Goal: Task Accomplishment & Management: Manage account settings

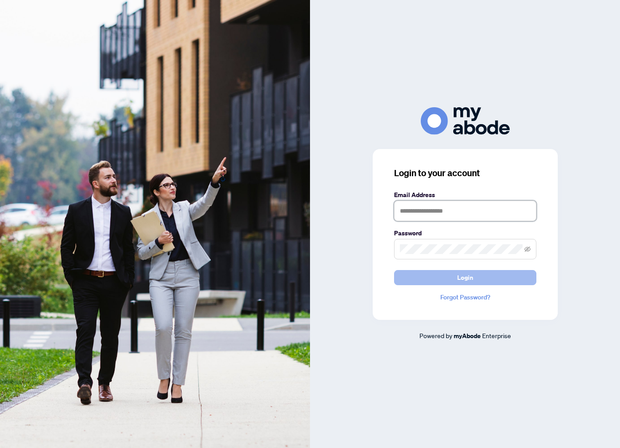
type input "**********"
click at [523, 279] on button "Login" at bounding box center [465, 277] width 142 height 15
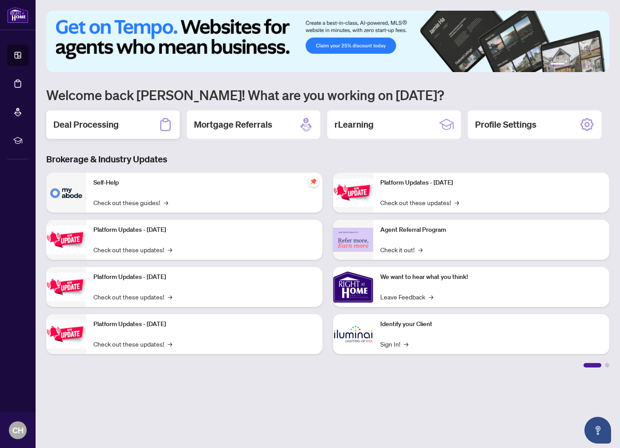
click at [93, 126] on h2 "Deal Processing" at bounding box center [85, 124] width 65 height 12
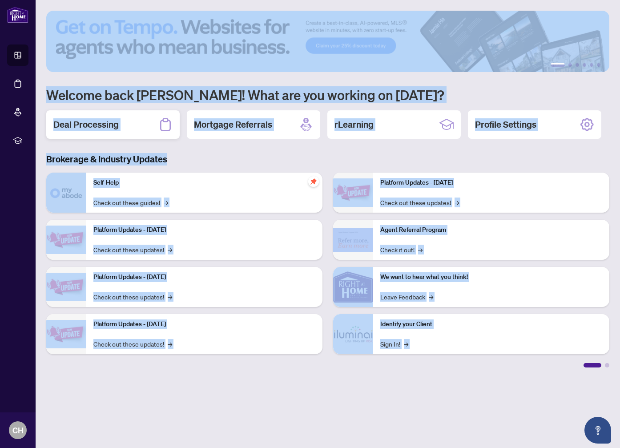
click at [93, 126] on main "1 2 3 4 5 6 Welcome back Carlo! What are you working on today? Deal Processing …" at bounding box center [328, 224] width 585 height 448
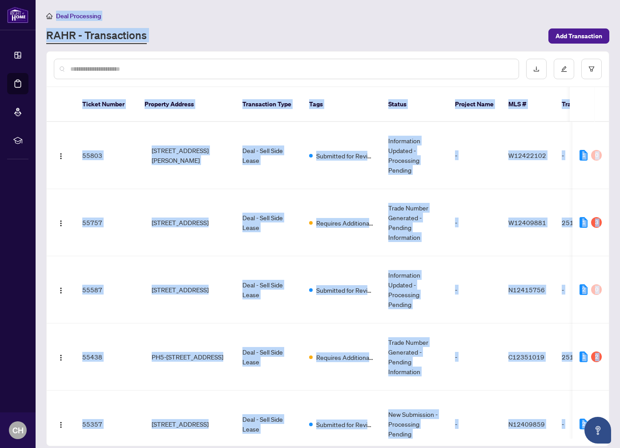
click at [209, 73] on input "text" at bounding box center [290, 69] width 441 height 10
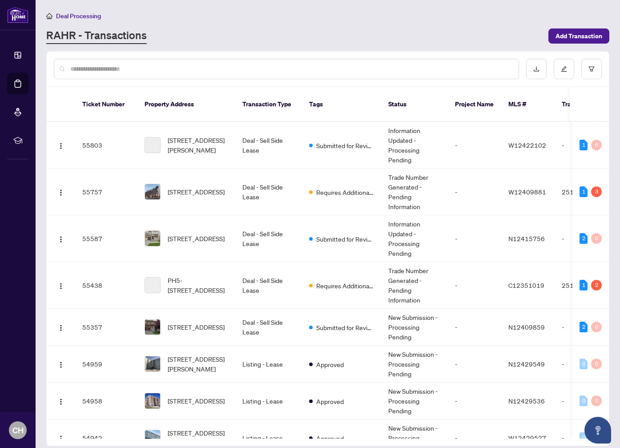
click at [218, 67] on input "text" at bounding box center [290, 69] width 441 height 10
type input "****"
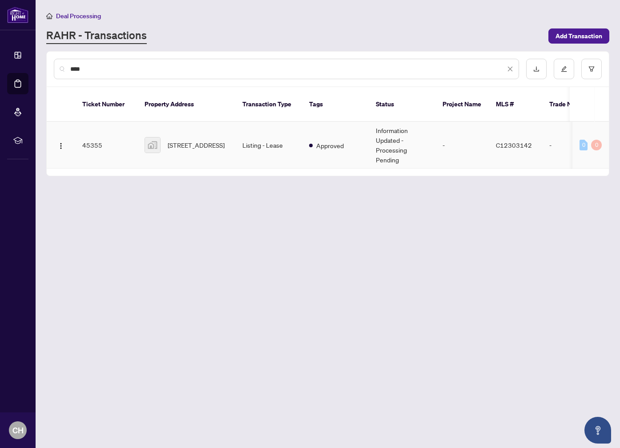
click at [201, 147] on td "18 Parkview Avenue #1606, North York, ON, Canada" at bounding box center [186, 145] width 98 height 47
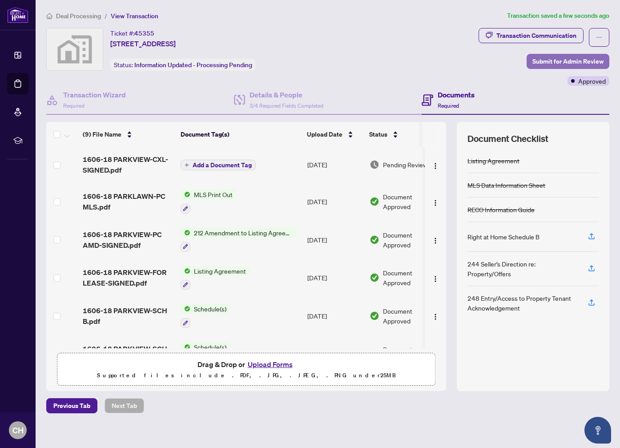
click at [589, 60] on span "Submit for Admin Review" at bounding box center [568, 61] width 71 height 14
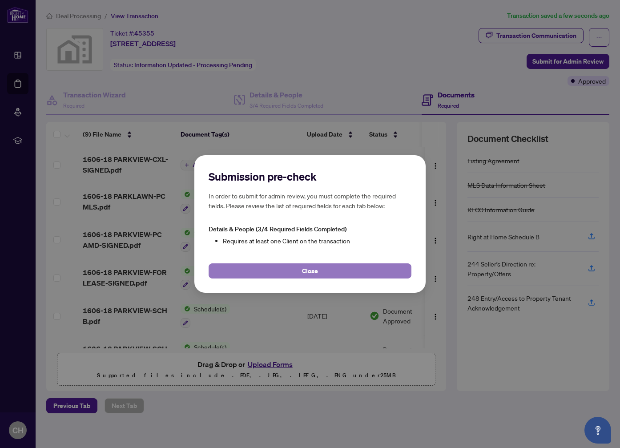
click at [292, 273] on button "Close" at bounding box center [310, 270] width 203 height 15
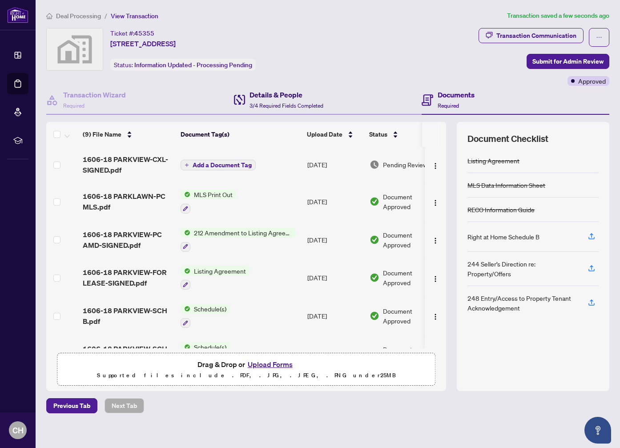
click at [272, 97] on h4 "Details & People" at bounding box center [287, 94] width 74 height 11
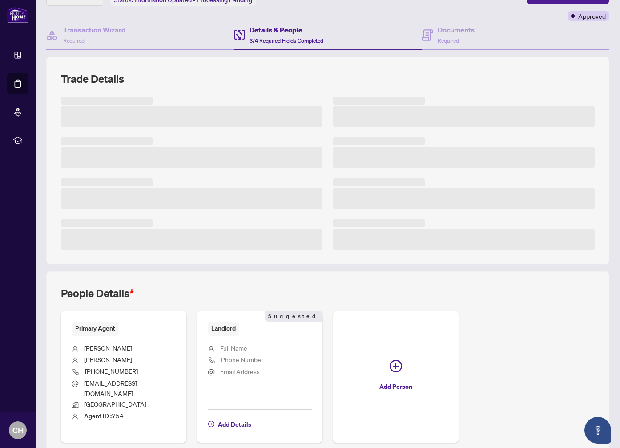
scroll to position [97, 0]
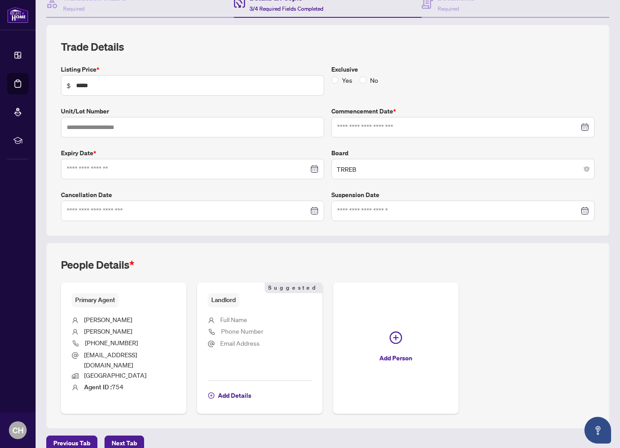
type input "**********"
click at [227, 388] on span "Add Details" at bounding box center [234, 395] width 33 height 14
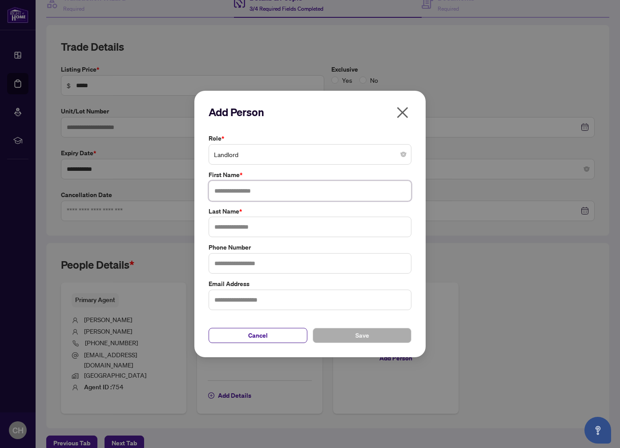
click at [248, 193] on input "text" at bounding box center [310, 191] width 203 height 20
type input "**********"
type input "**"
click at [337, 337] on button "Save" at bounding box center [362, 335] width 99 height 15
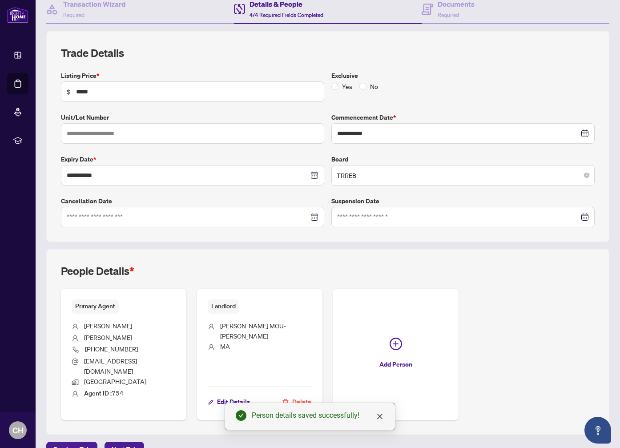
scroll to position [82, 0]
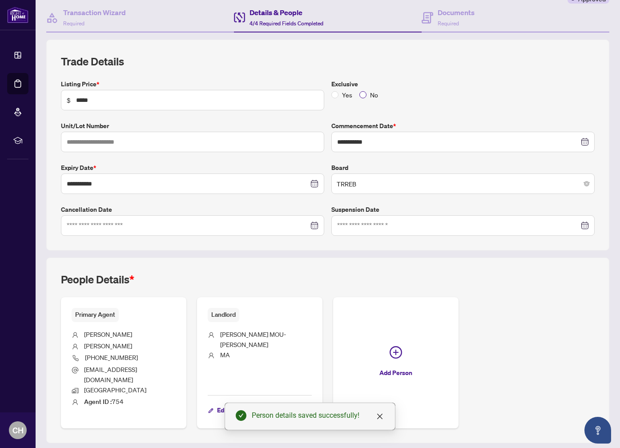
click at [367, 95] on span "No" at bounding box center [374, 95] width 15 height 10
click at [402, 83] on label "Exclusive" at bounding box center [462, 84] width 263 height 10
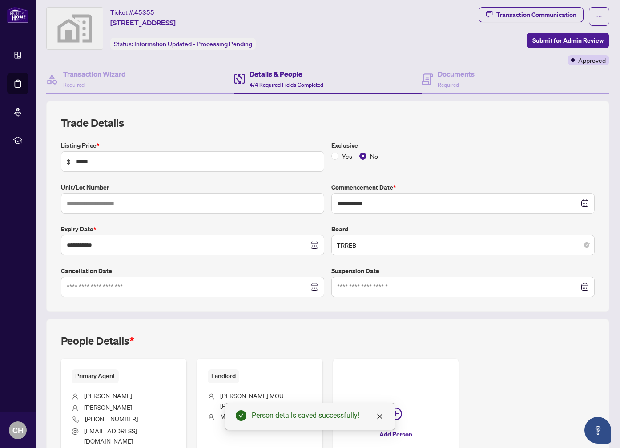
scroll to position [0, 0]
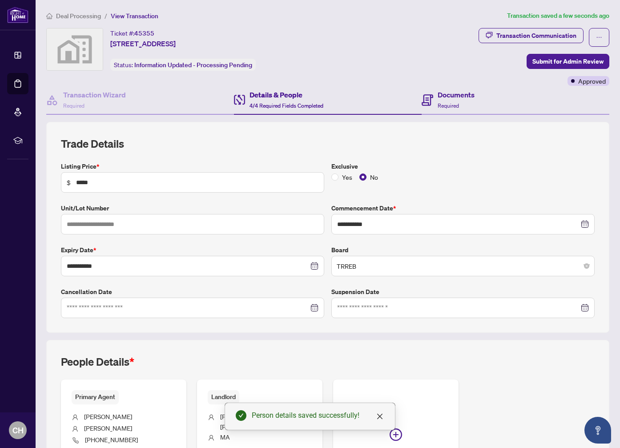
click at [474, 95] on div "Documents Required" at bounding box center [516, 100] width 188 height 29
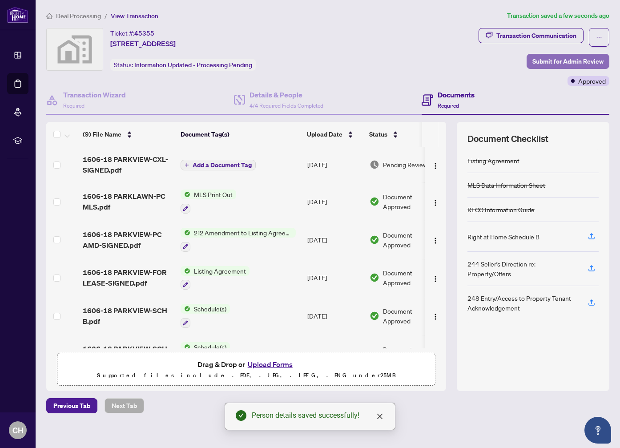
click at [553, 59] on span "Submit for Admin Review" at bounding box center [568, 61] width 71 height 14
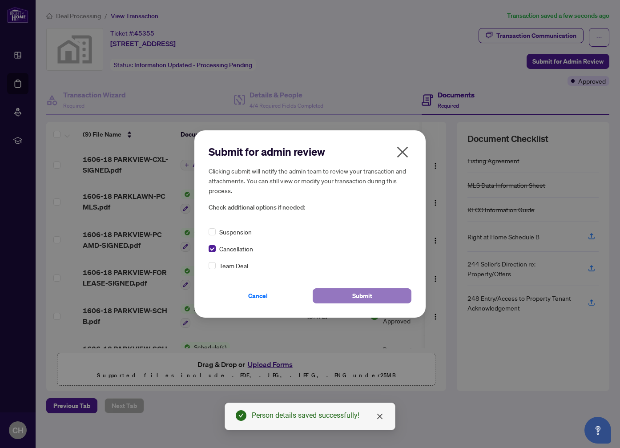
click at [354, 296] on span "Submit" at bounding box center [362, 296] width 20 height 14
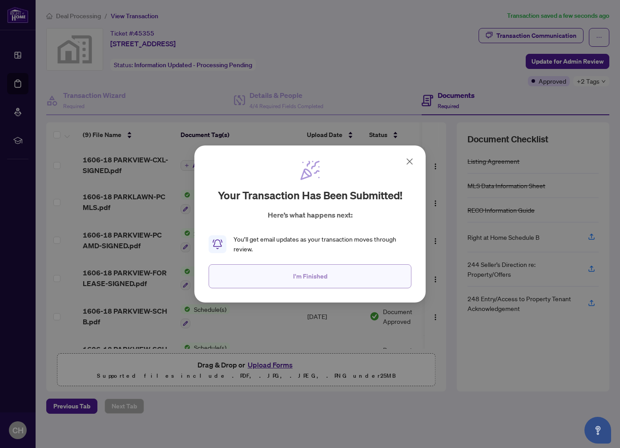
click at [331, 281] on button "I'm Finished" at bounding box center [310, 276] width 203 height 24
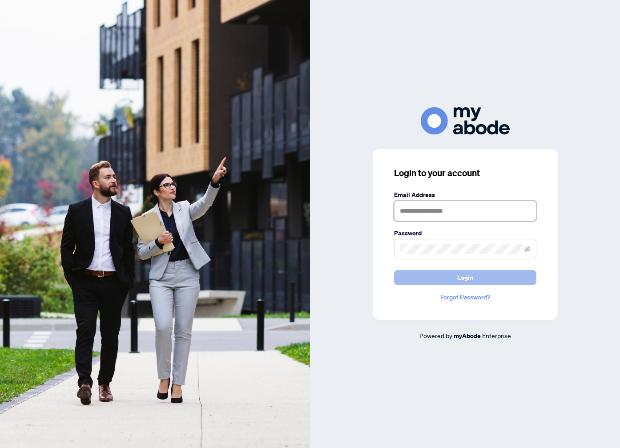
type input "**********"
click at [480, 282] on button "Login" at bounding box center [465, 277] width 142 height 15
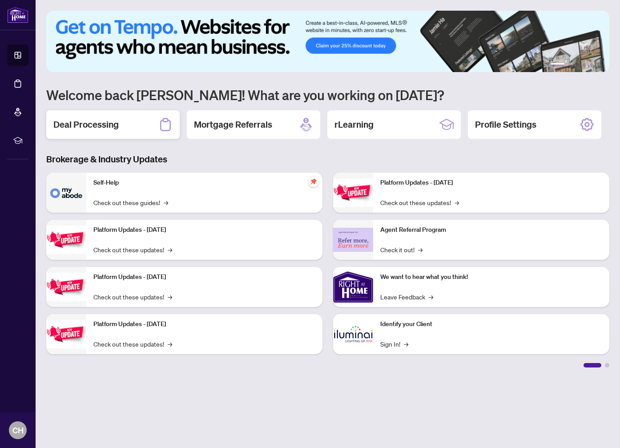
click at [95, 131] on div "Deal Processing" at bounding box center [112, 124] width 133 height 28
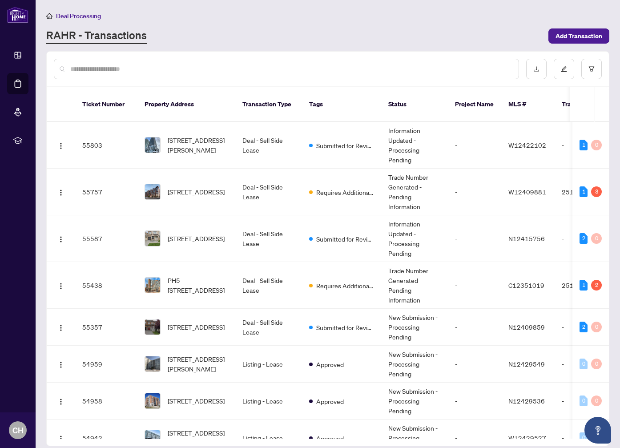
click at [428, 66] on input "text" at bounding box center [290, 69] width 441 height 10
type input "****"
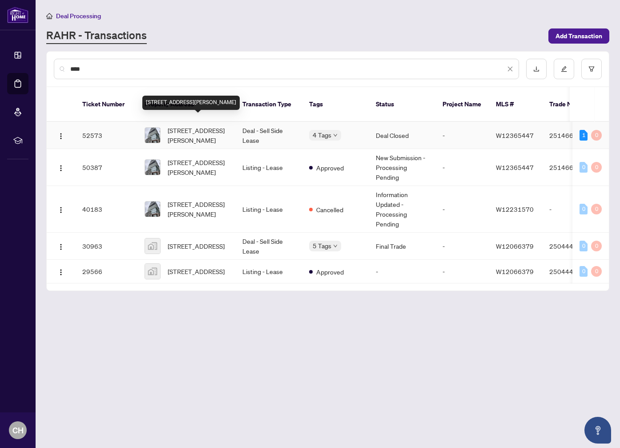
click at [195, 125] on span "[STREET_ADDRESS][PERSON_NAME]" at bounding box center [198, 135] width 61 height 20
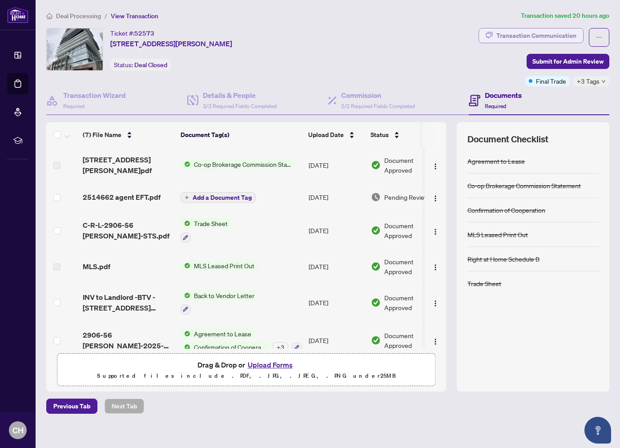
click at [541, 39] on div "Transaction Communication" at bounding box center [537, 35] width 80 height 14
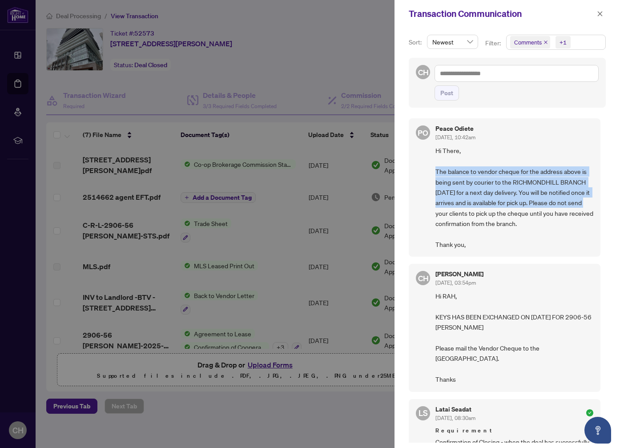
drag, startPoint x: 436, startPoint y: 170, endPoint x: 588, endPoint y: 205, distance: 155.4
click at [588, 205] on span "Hi There, The balance to vendor cheque for the address above is being sent by c…" at bounding box center [515, 197] width 158 height 104
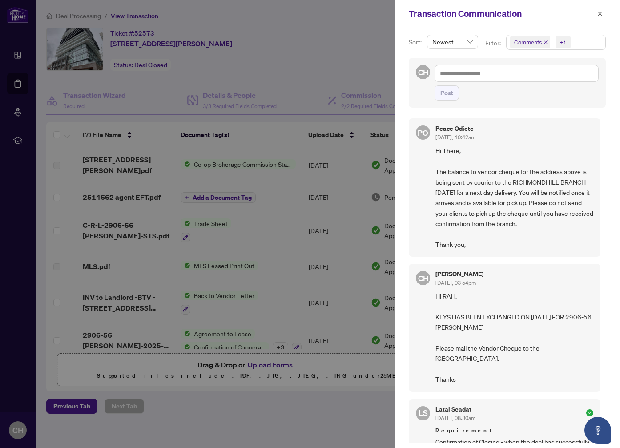
click at [573, 212] on span "Hi There, The balance to vendor cheque for the address above is being sent by c…" at bounding box center [515, 197] width 158 height 104
click at [476, 247] on span "Hi There, The balance to vendor cheque for the address above is being sent by c…" at bounding box center [515, 197] width 158 height 104
drag, startPoint x: 475, startPoint y: 248, endPoint x: 467, endPoint y: 160, distance: 88.5
click at [423, 152] on div "PO Peace Odiete [DATE], 10:42am Hi There, The balance to vendor cheque for the …" at bounding box center [505, 187] width 192 height 138
click at [476, 162] on span "Hi There, The balance to vendor cheque for the address above is being sent by c…" at bounding box center [515, 197] width 158 height 104
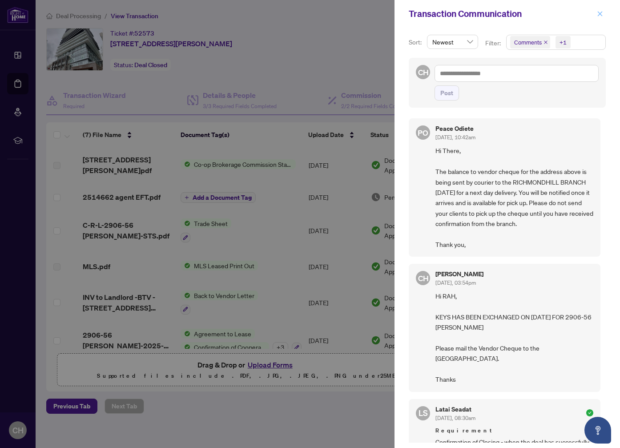
click at [597, 14] on button "button" at bounding box center [600, 13] width 12 height 11
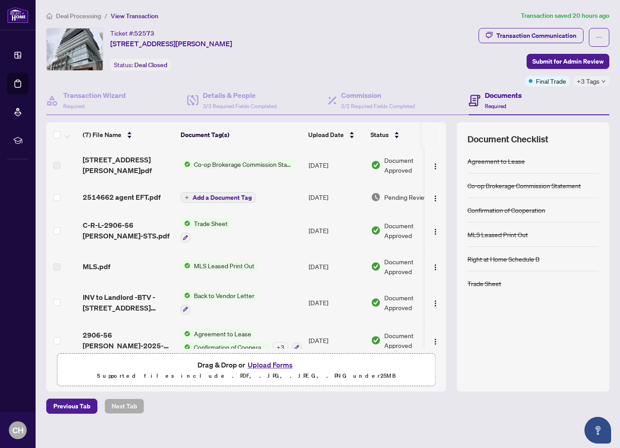
click at [380, 58] on div "Ticket #: 52573 [STREET_ADDRESS][PERSON_NAME] Status: Deal Closed" at bounding box center [260, 49] width 429 height 43
